Goal: Task Accomplishment & Management: Manage account settings

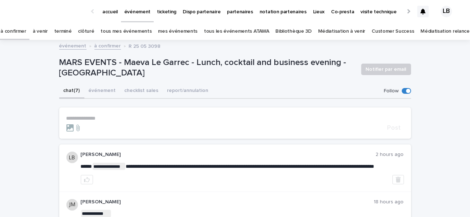
click at [235, 31] on link "tous les événements ATAWA" at bounding box center [236, 31] width 65 height 17
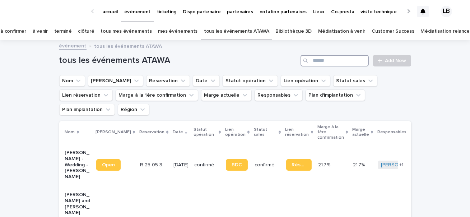
click at [327, 60] on input "Search" at bounding box center [334, 60] width 68 height 11
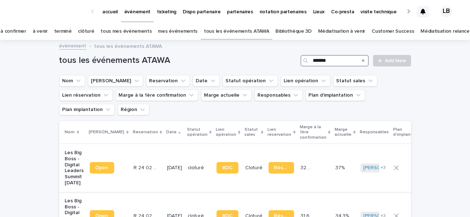
scroll to position [78, 0]
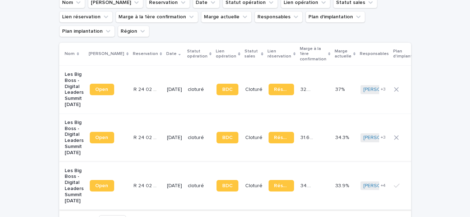
type input "*******"
click at [76, 184] on p "Les Big Boss - Digital Leaders Summit [DATE]" at bounding box center [74, 186] width 19 height 36
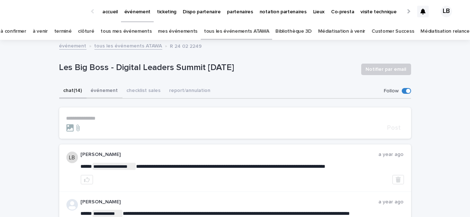
click at [92, 90] on button "événement" at bounding box center [105, 91] width 36 height 15
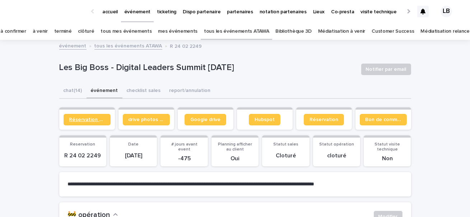
click at [100, 119] on span "Réservation client" at bounding box center [87, 119] width 36 height 5
click at [369, 121] on span "Bon de commande" at bounding box center [383, 119] width 36 height 5
click at [26, 33] on link "à confirmer" at bounding box center [13, 31] width 26 height 17
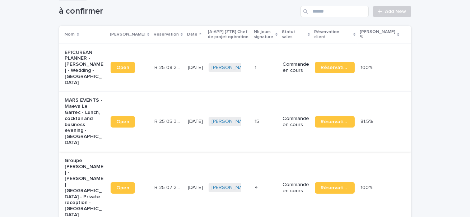
scroll to position [76, 0]
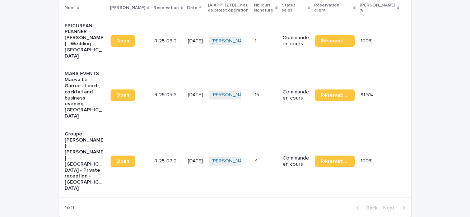
click at [84, 84] on p "MARS EVENTS - Maeva Le Garrec - Lunch, cocktail and business evening - [GEOGRAP…" at bounding box center [85, 95] width 40 height 48
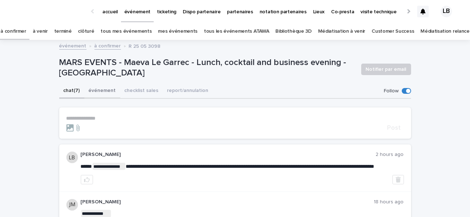
click at [97, 92] on button "événement" at bounding box center [102, 91] width 36 height 15
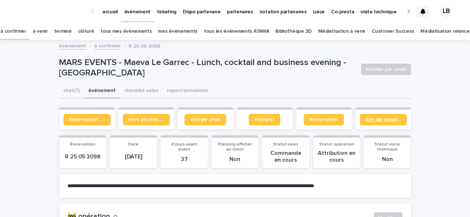
click at [366, 118] on span "Bon de commande" at bounding box center [383, 119] width 36 height 5
click at [76, 94] on button "chat (7)" at bounding box center [71, 91] width 25 height 15
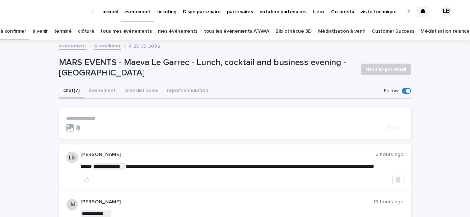
click at [48, 32] on link "à venir" at bounding box center [40, 31] width 15 height 17
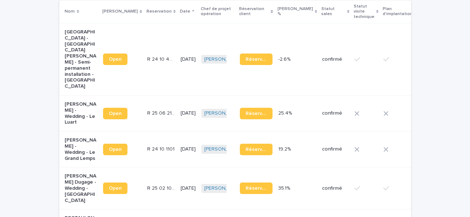
scroll to position [7, 0]
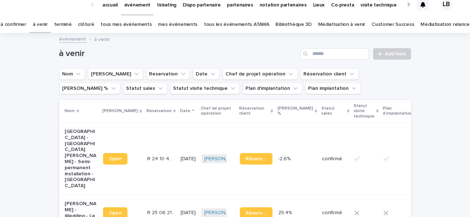
click at [26, 27] on link "à confirmer" at bounding box center [13, 24] width 26 height 17
